Goal: Task Accomplishment & Management: Manage account settings

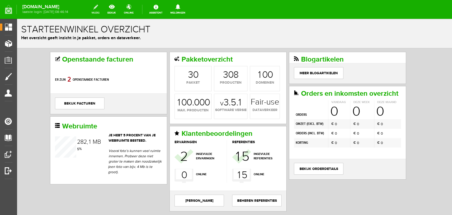
click at [97, 12] on link "wijzig" at bounding box center [95, 9] width 15 height 13
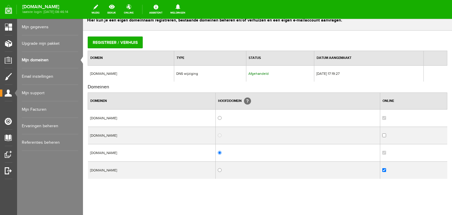
scroll to position [26, 0]
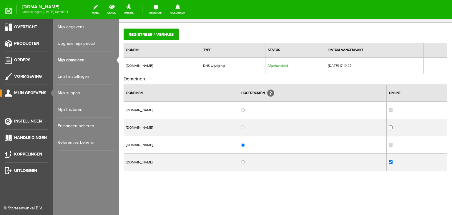
click at [21, 92] on span "Mijn gegevens" at bounding box center [30, 92] width 32 height 5
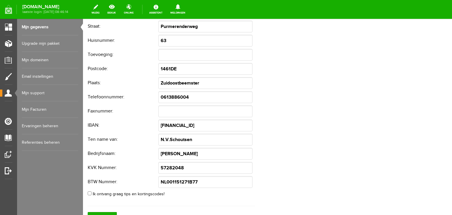
scroll to position [13, 0]
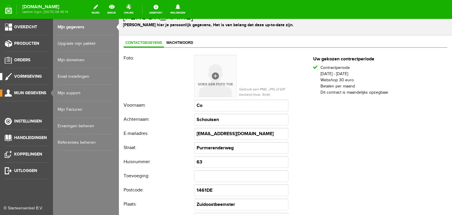
click at [25, 75] on span "Vormgeving" at bounding box center [28, 76] width 28 height 5
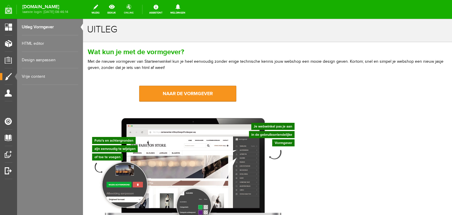
click at [129, 9] on link "online" at bounding box center [128, 9] width 17 height 13
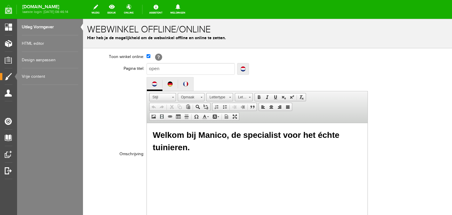
click at [37, 60] on link "Design aanpassen" at bounding box center [50, 60] width 56 height 16
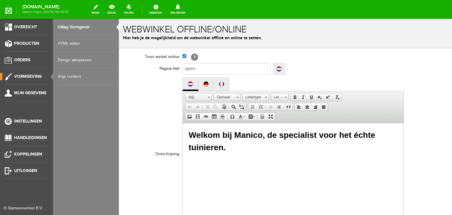
click at [65, 60] on link "Design aanpassen" at bounding box center [86, 60] width 56 height 16
click at [33, 43] on span "Producten" at bounding box center [26, 43] width 25 height 5
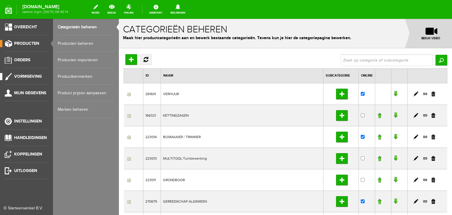
click at [33, 75] on span "Vormgeving" at bounding box center [28, 76] width 28 height 5
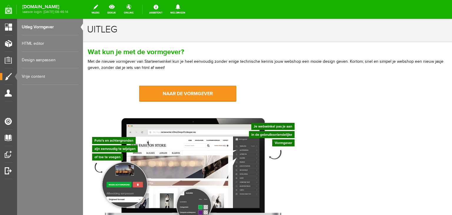
click at [34, 77] on link "Vrije content" at bounding box center [50, 76] width 56 height 16
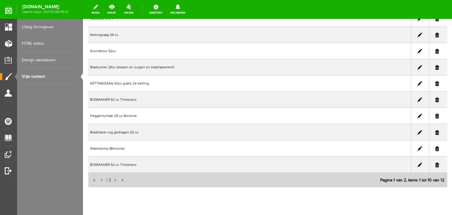
scroll to position [87, 0]
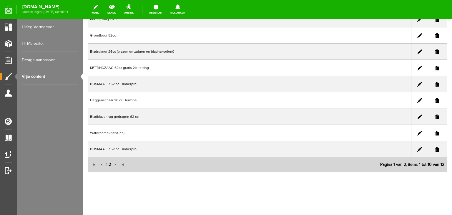
click at [109, 163] on span "2" at bounding box center [110, 164] width 4 height 12
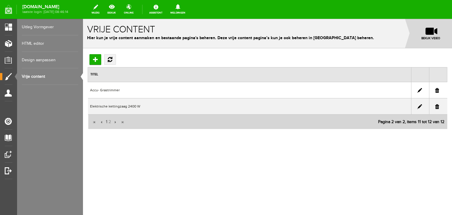
scroll to position [0, 0]
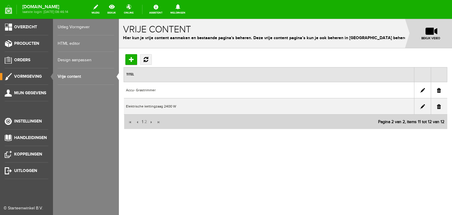
click at [66, 43] on link "HTML editor" at bounding box center [86, 43] width 56 height 16
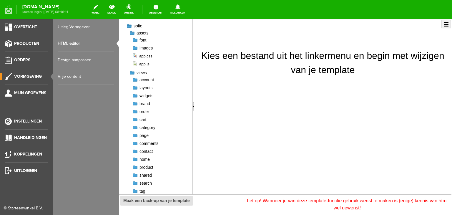
click at [69, 57] on link "Design aanpassen" at bounding box center [86, 60] width 56 height 16
click at [26, 76] on span "Vormgeving" at bounding box center [28, 76] width 28 height 5
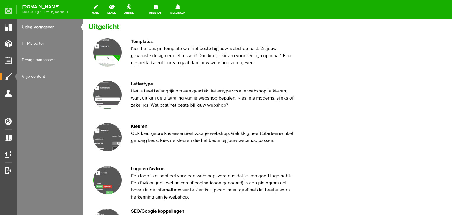
scroll to position [216, 0]
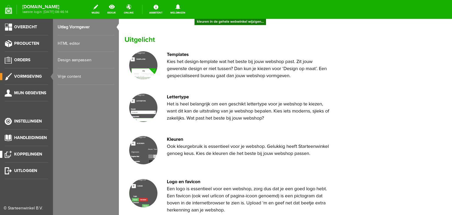
click at [23, 153] on span "Koppelingen" at bounding box center [28, 153] width 28 height 5
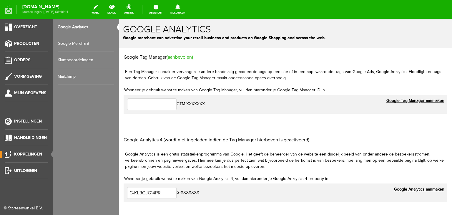
click at [68, 43] on link "Google Merchant" at bounding box center [86, 43] width 56 height 16
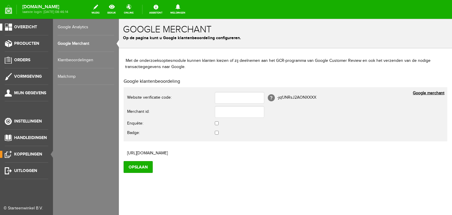
click at [33, 25] on span "Overzicht" at bounding box center [25, 26] width 23 height 5
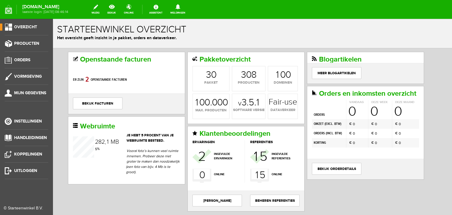
click at [23, 25] on span "Overzicht" at bounding box center [25, 26] width 23 height 5
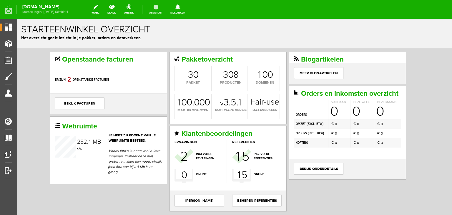
click at [161, 10] on link "Assistent" at bounding box center [156, 9] width 20 height 13
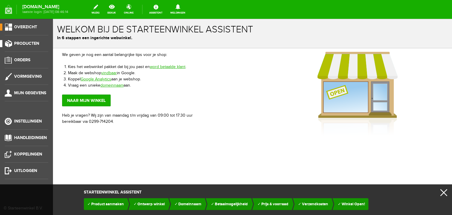
click at [16, 43] on span "Producten" at bounding box center [26, 43] width 25 height 5
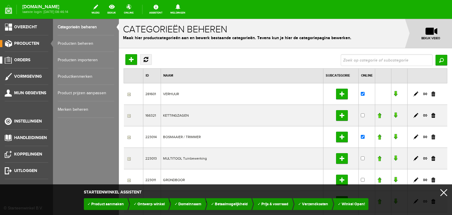
click at [22, 62] on span "Orders" at bounding box center [22, 59] width 16 height 5
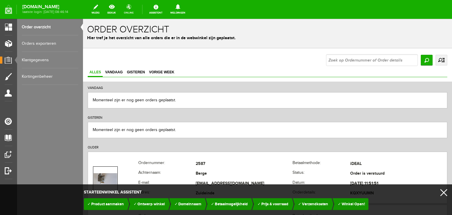
click at [131, 10] on link "online" at bounding box center [128, 9] width 17 height 13
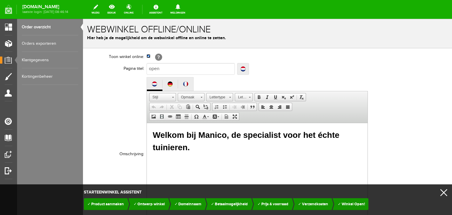
click at [147, 56] on input "checkbox" at bounding box center [148, 56] width 4 height 4
checkbox input "false"
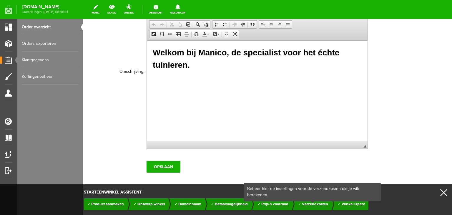
scroll to position [84, 0]
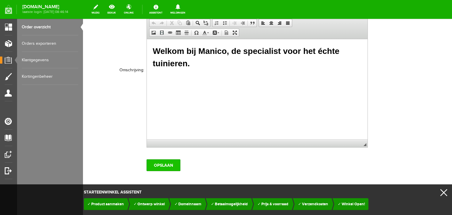
click at [173, 165] on input "Opslaan" at bounding box center [163, 165] width 34 height 12
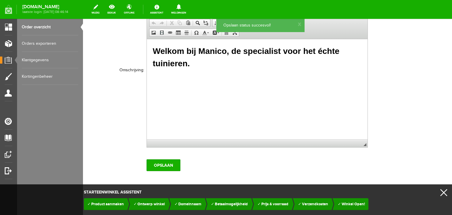
scroll to position [0, 0]
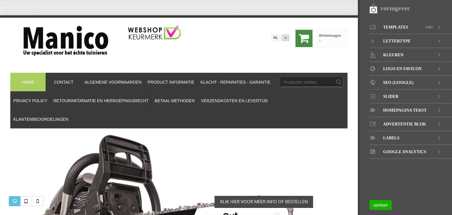
click at [173, 33] on img at bounding box center [154, 32] width 53 height 14
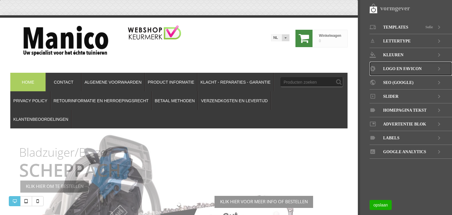
click at [392, 68] on span "LOGO EN FAVICON" at bounding box center [402, 69] width 39 height 14
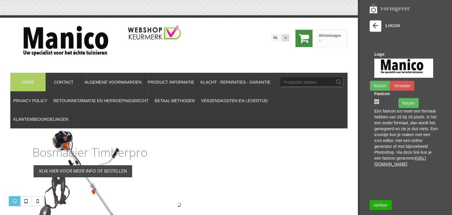
click at [251, 39] on div "Winkelwagen 0 Sub-totaal € 0,00 BTW € 0,00 Totaalprijs € 0,00 Wis lijst Afreken…" at bounding box center [178, 44] width 337 height 39
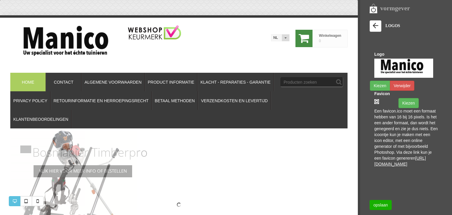
click at [258, 44] on div "Winkelwagen 0 Sub-totaal € 0,00 BTW € 0,00 Totaalprijs € 0,00 Wis lijst Afreken…" at bounding box center [178, 44] width 337 height 39
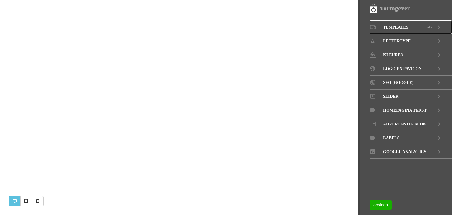
click at [397, 29] on span "Templates" at bounding box center [395, 27] width 25 height 14
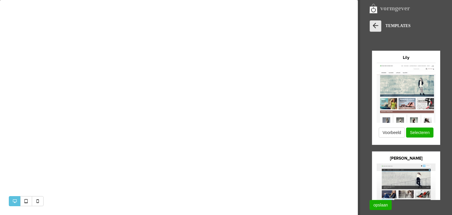
click at [374, 29] on icon at bounding box center [375, 25] width 8 height 8
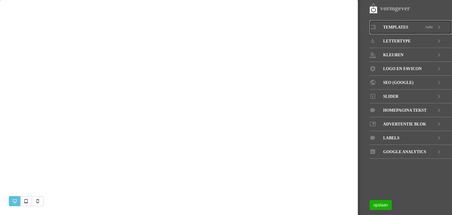
click at [374, 29] on icon at bounding box center [372, 27] width 6 height 3
click at [413, 109] on span "Homepagina tekst" at bounding box center [405, 110] width 44 height 14
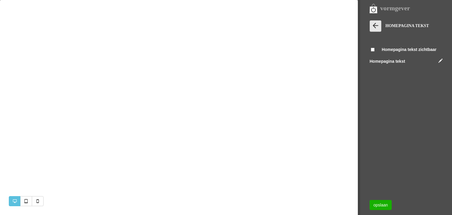
click at [378, 23] on icon at bounding box center [375, 25] width 8 height 8
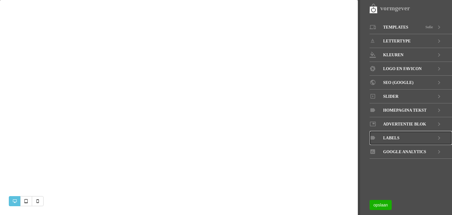
click at [392, 137] on span "LABELS" at bounding box center [391, 138] width 16 height 14
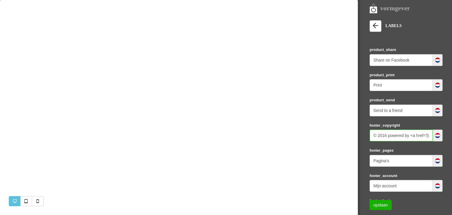
click at [392, 137] on input "© 2016 powered by <a href='[URL][DOMAIN_NAME]' rel='nofollow' target='_blank'>[…" at bounding box center [400, 135] width 63 height 12
click at [375, 26] on icon at bounding box center [375, 25] width 8 height 8
click at [0, 0] on link "Templates Sofie" at bounding box center [0, 0] width 0 height 0
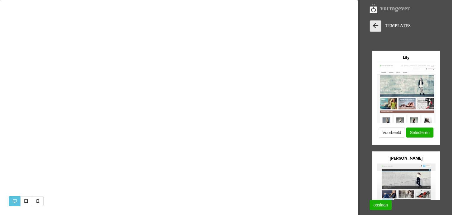
click at [375, 27] on icon at bounding box center [375, 25] width 8 height 8
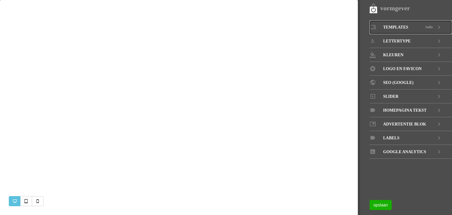
click at [393, 26] on span "Templates" at bounding box center [395, 27] width 25 height 14
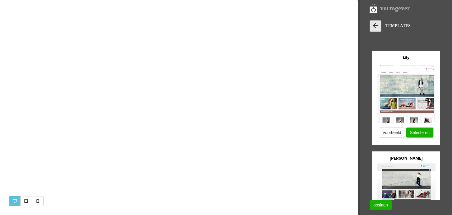
click at [377, 26] on icon at bounding box center [375, 25] width 8 height 8
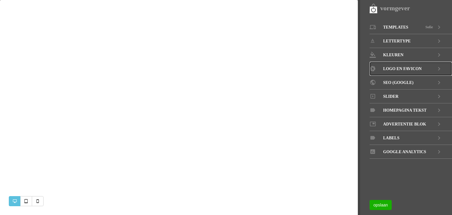
click at [390, 67] on span "LOGO EN FAVICON" at bounding box center [402, 69] width 39 height 14
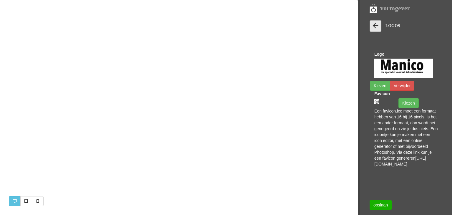
drag, startPoint x: 357, startPoint y: 165, endPoint x: 375, endPoint y: 26, distance: 139.6
click at [375, 26] on icon at bounding box center [375, 25] width 8 height 8
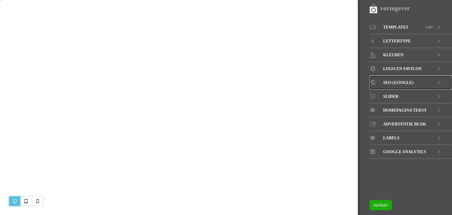
click at [387, 81] on span "SEO (GOOGLE)" at bounding box center [398, 83] width 30 height 14
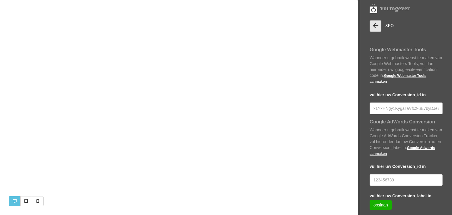
click at [376, 22] on icon at bounding box center [375, 25] width 8 height 8
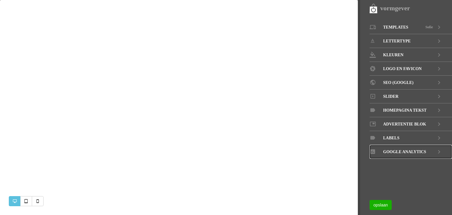
click at [399, 149] on span "GOOGLE ANALYTICS" at bounding box center [404, 152] width 43 height 14
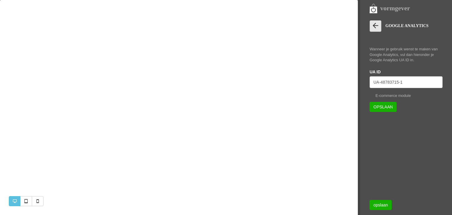
click at [373, 26] on icon at bounding box center [375, 25] width 8 height 8
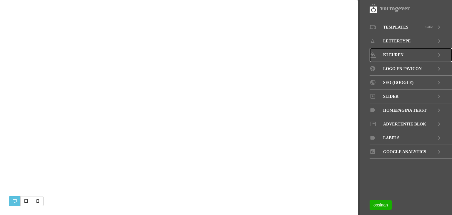
click at [389, 53] on span "KLEUREN" at bounding box center [393, 55] width 20 height 14
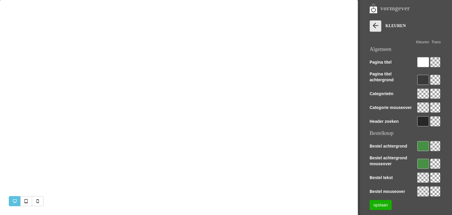
click at [375, 26] on icon at bounding box center [375, 25] width 8 height 8
